Goal: Find contact information: Find contact information

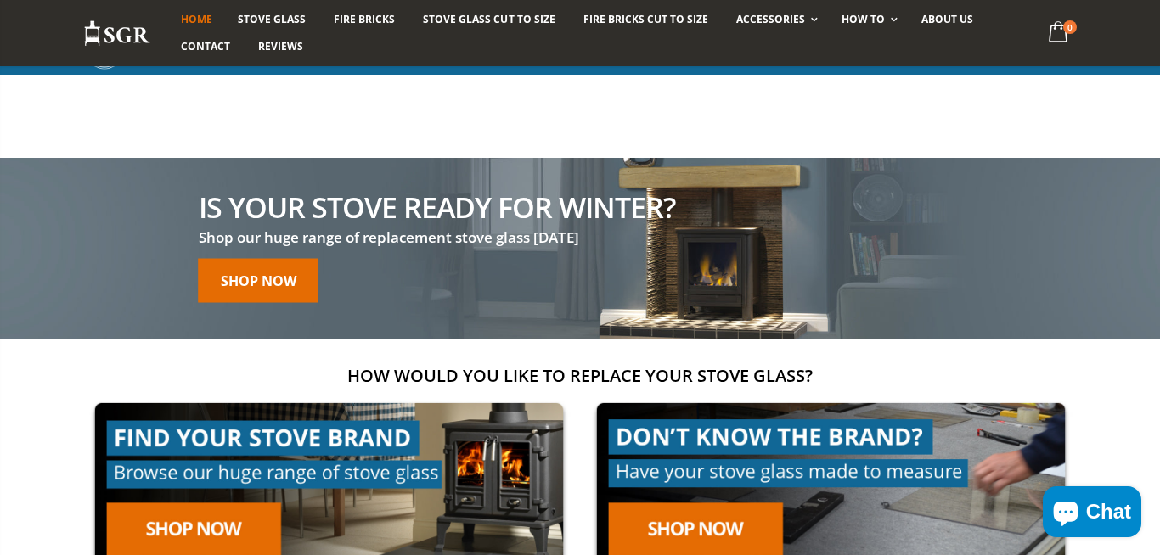
scroll to position [1452, 0]
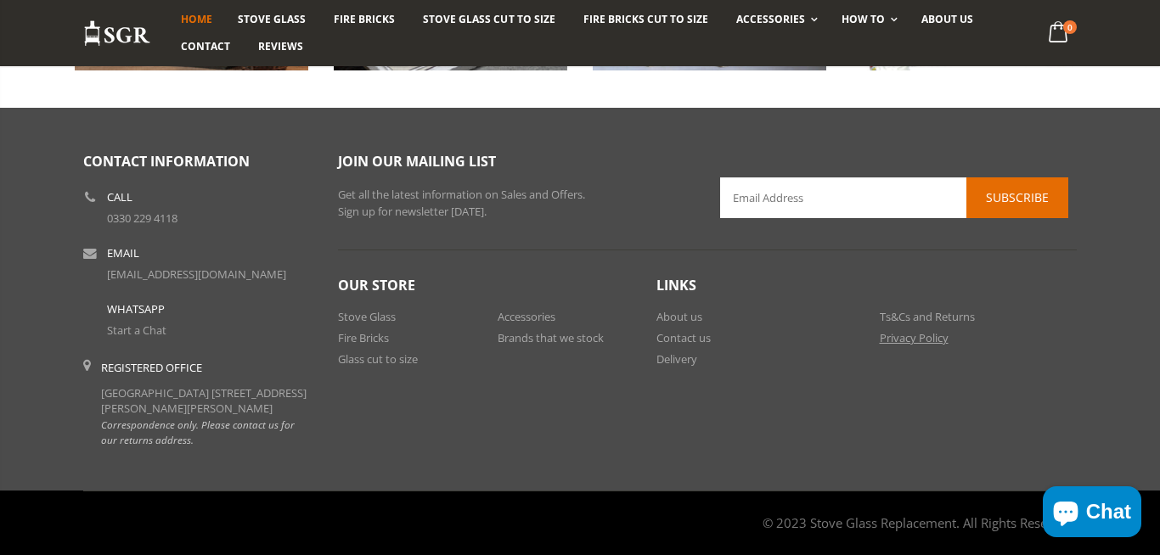
click at [898, 330] on link "Privacy Policy" at bounding box center [913, 337] width 69 height 15
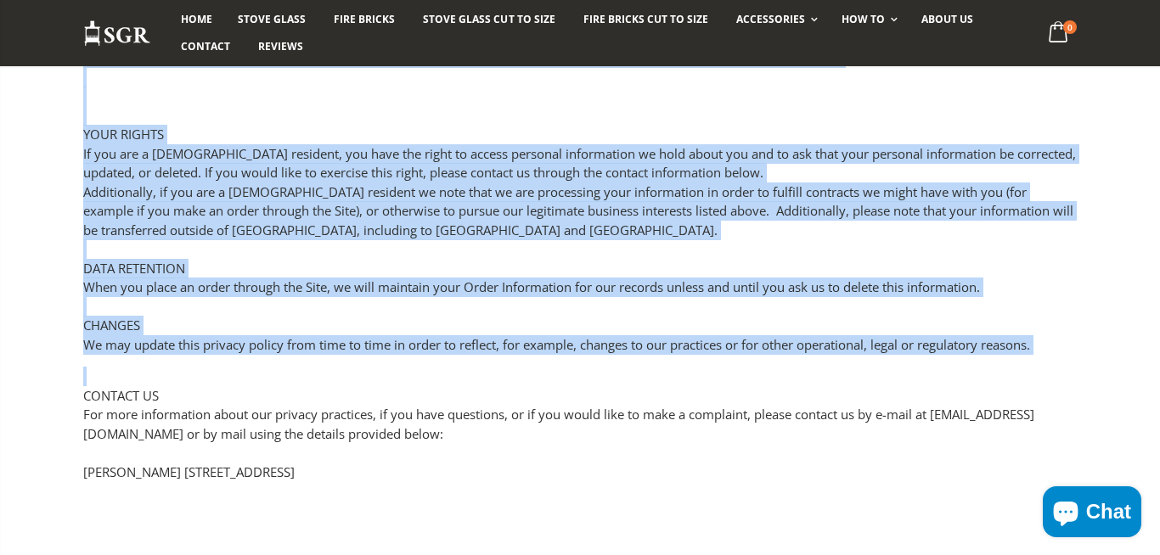
scroll to position [1523, 0]
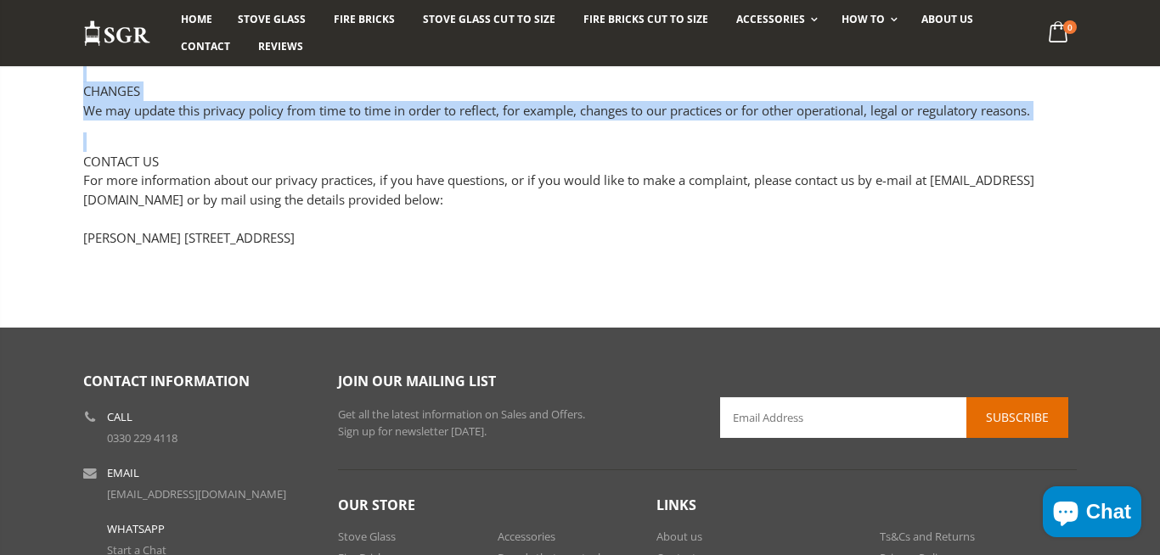
drag, startPoint x: 88, startPoint y: 217, endPoint x: 552, endPoint y: 282, distance: 468.0
copy div "Privacy Policy Stove Glass Replacements Privacy Policy This Privacy Policy desc…"
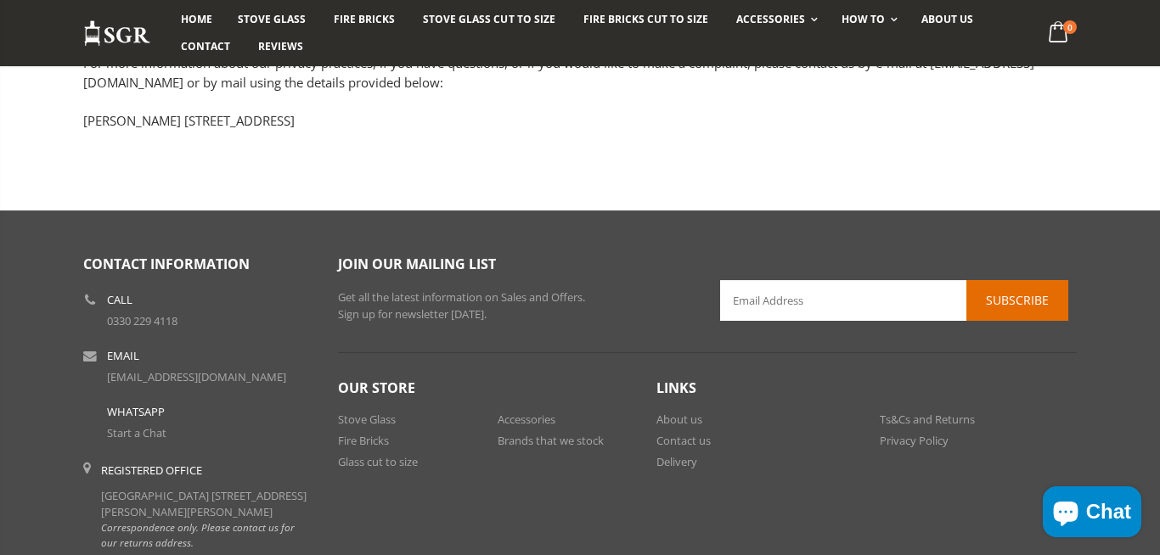
scroll to position [1797, 0]
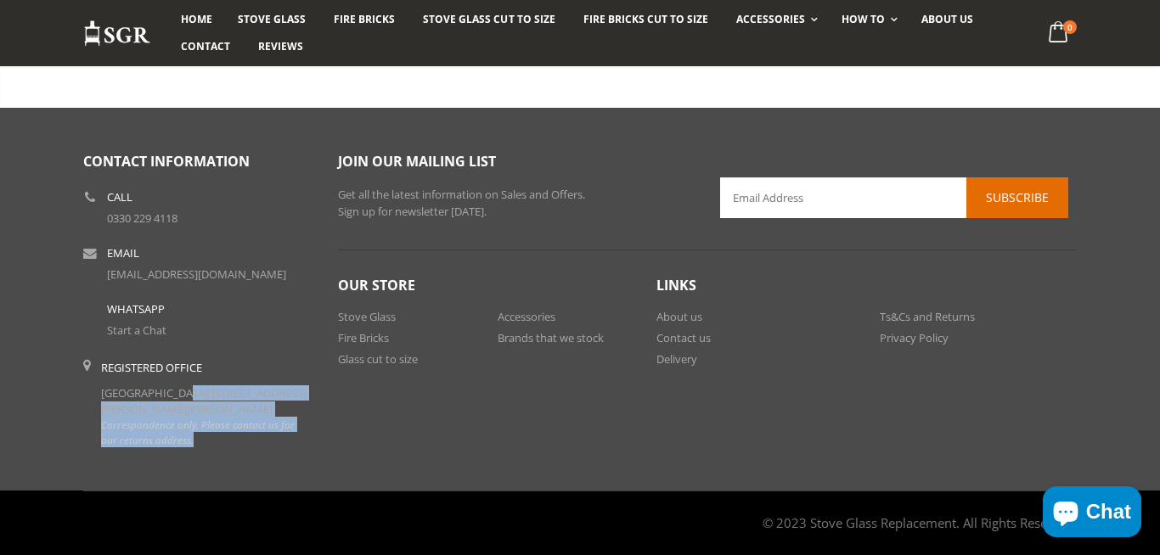
drag, startPoint x: 185, startPoint y: 441, endPoint x: 106, endPoint y: 376, distance: 102.5
click at [106, 376] on div "Registered Office Lytchett House 13 Freeland Park, Wareham Road, Poole, Dorset,…" at bounding box center [206, 403] width 211 height 87
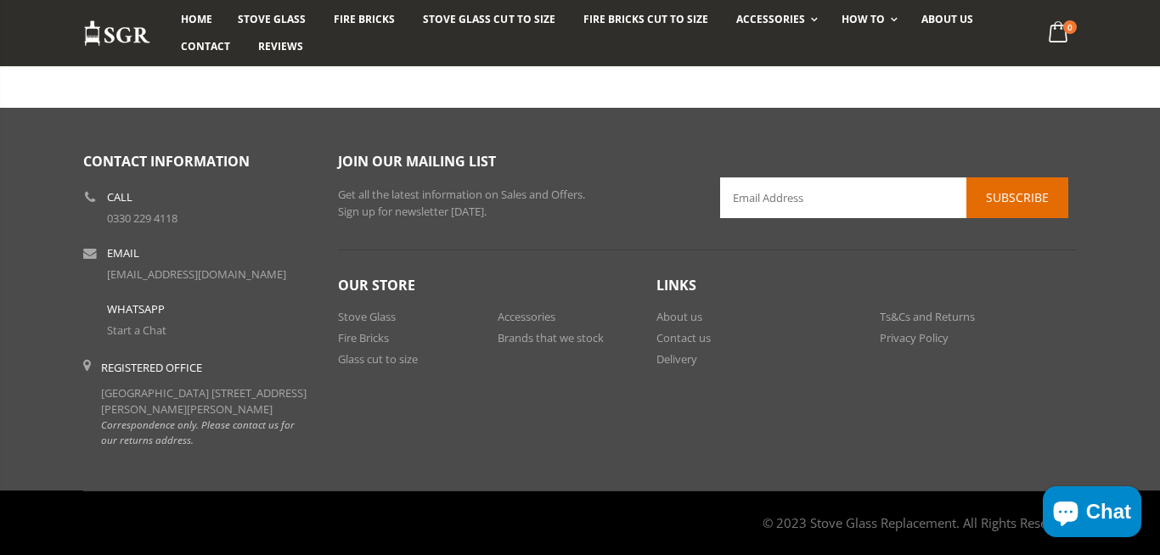
click at [106, 376] on div "Registered Office Lytchett House 13 Freeland Park, Wareham Road, Poole, Dorset,…" at bounding box center [206, 403] width 211 height 87
click at [104, 376] on div "Registered Office Lytchett House 13 Freeland Park, Wareham Road, Poole, Dorset,…" at bounding box center [206, 403] width 211 height 87
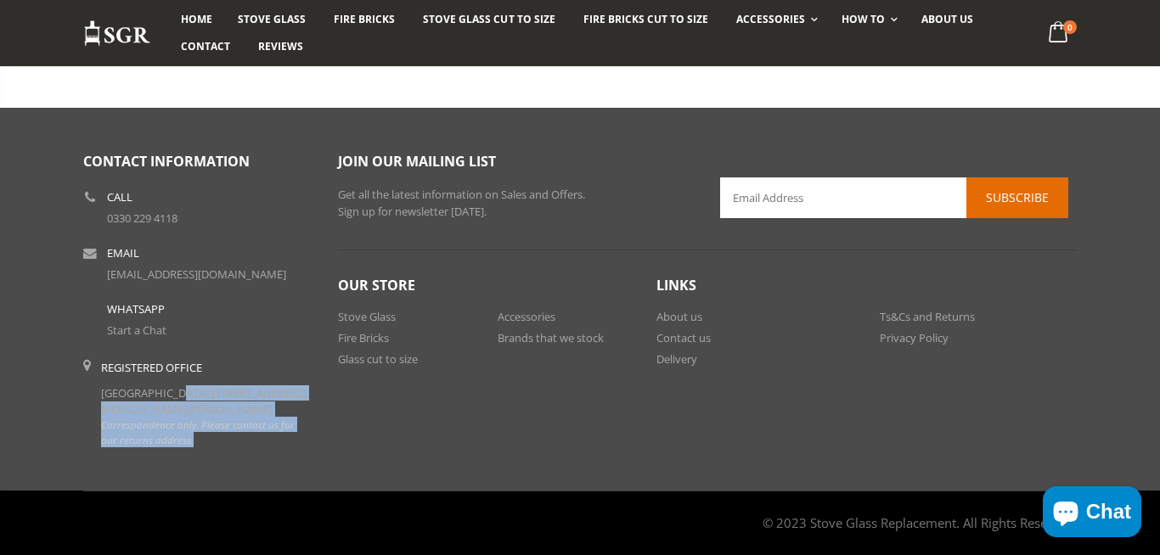
drag, startPoint x: 220, startPoint y: 442, endPoint x: 99, endPoint y: 376, distance: 137.5
click at [99, 376] on li "Registered Office Lytchett House 13 Freeland Park, Wareham Road, Poole, Dorset,…" at bounding box center [197, 403] width 229 height 103
copy div "Lytchett House 13 Freeland Park, Wareham Road, Poole, Dorset, England, BH16 6FA…"
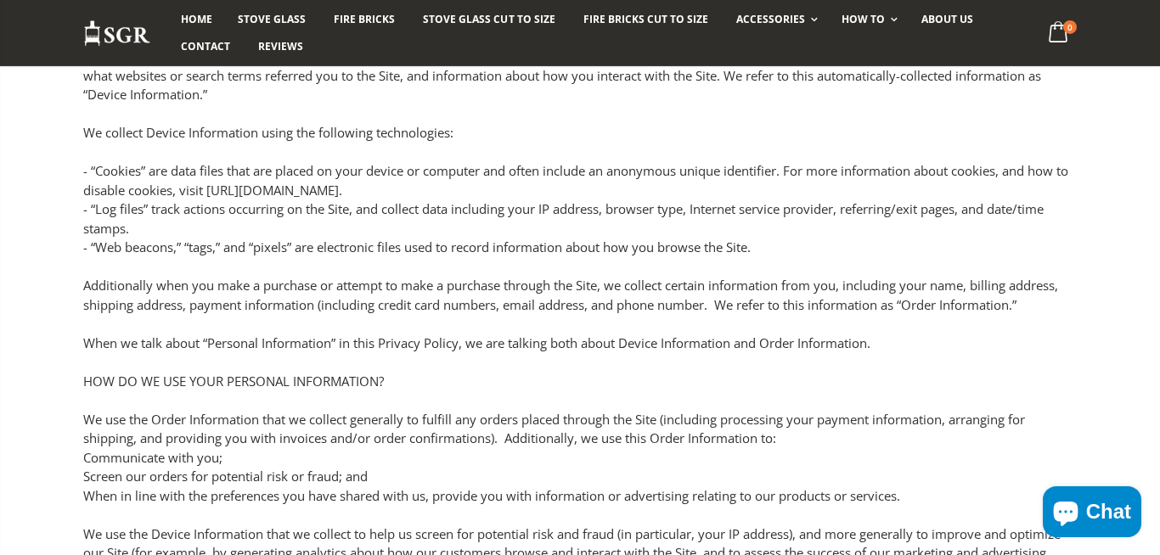
scroll to position [0, 0]
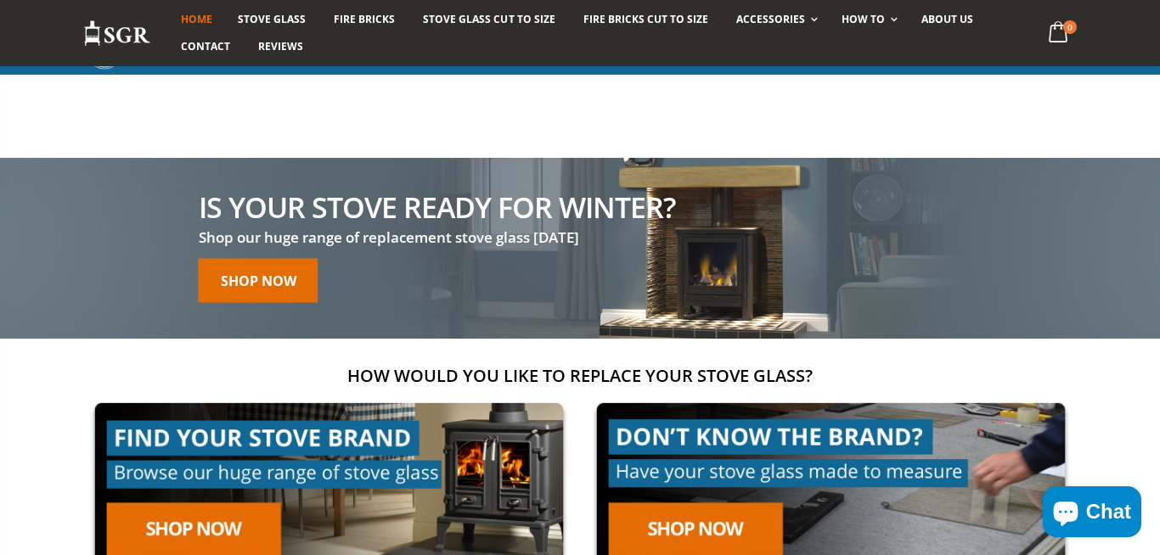
scroll to position [1451, 0]
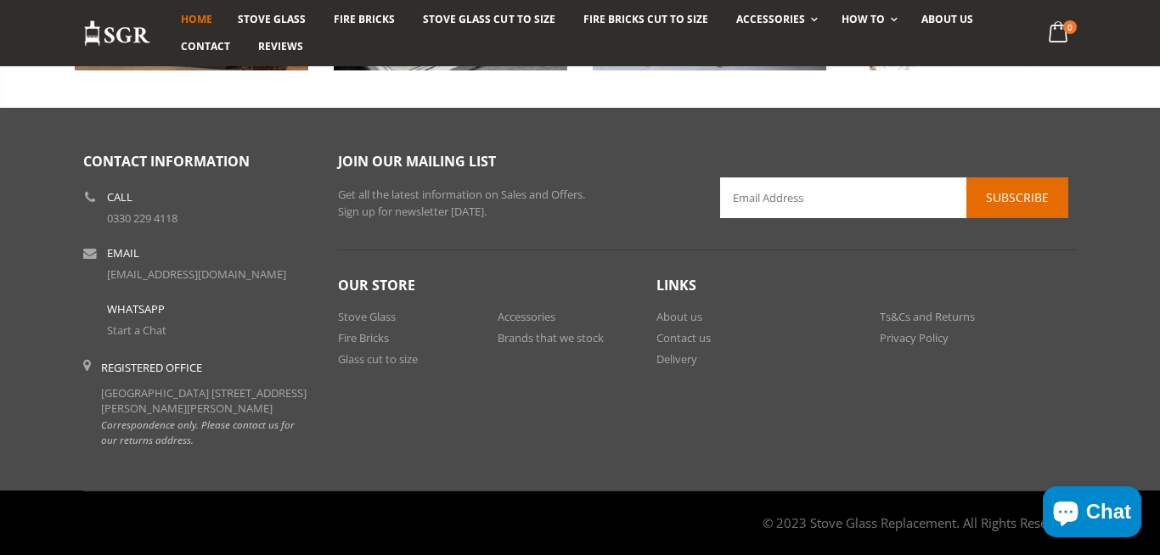
click at [926, 330] on link "Privacy Policy" at bounding box center [913, 337] width 69 height 15
